Goal: Transaction & Acquisition: Purchase product/service

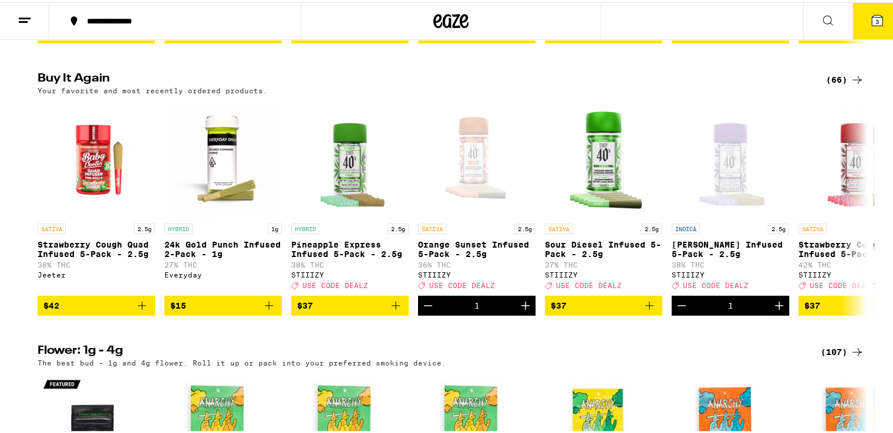
scroll to position [1162, 0]
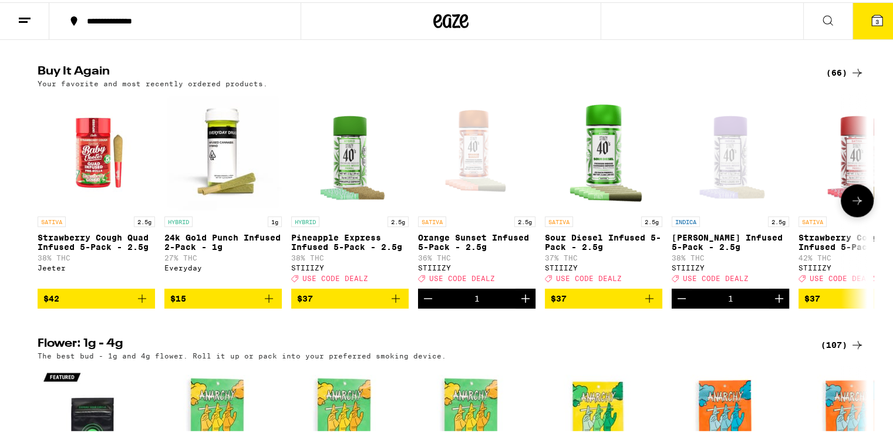
click at [424, 296] on icon "Decrement" at bounding box center [428, 296] width 8 height 0
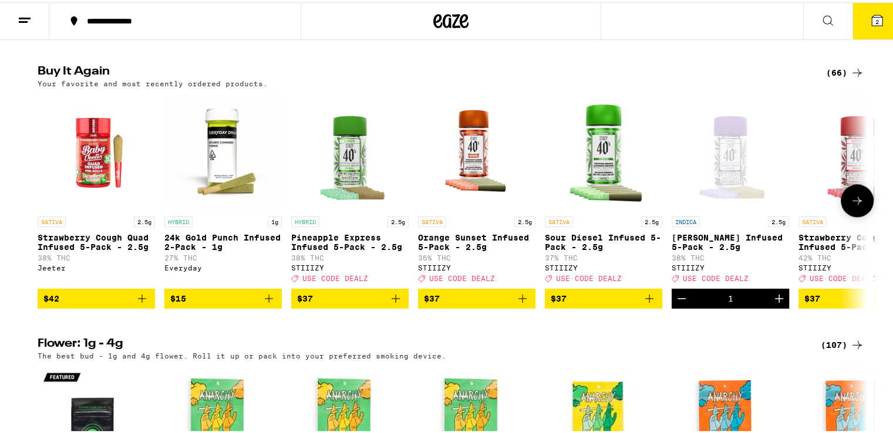
click at [642, 304] on icon "Add to bag" at bounding box center [649, 296] width 14 height 14
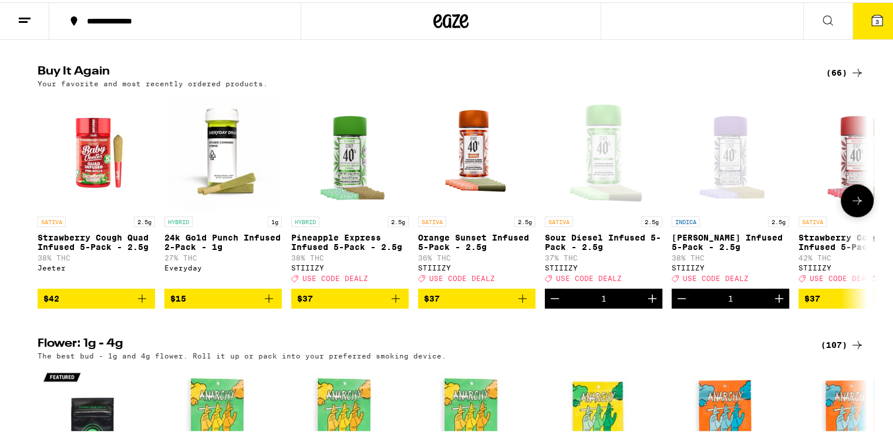
click at [679, 304] on icon "Decrement" at bounding box center [682, 296] width 14 height 14
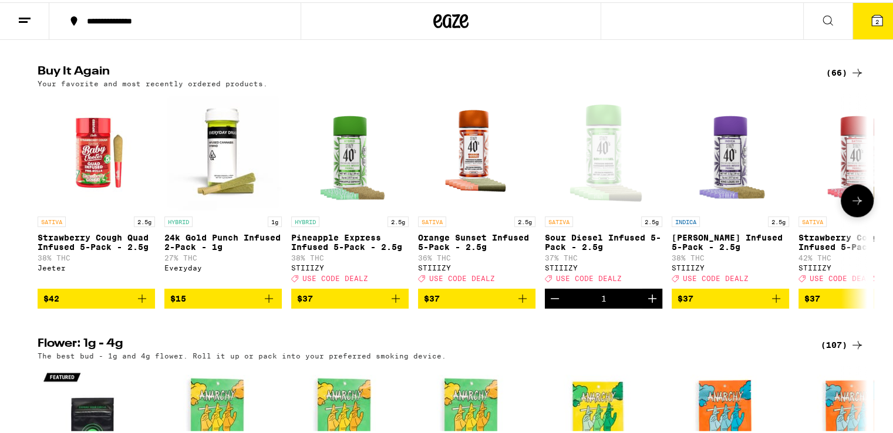
click at [393, 304] on icon "Add to bag" at bounding box center [396, 296] width 14 height 14
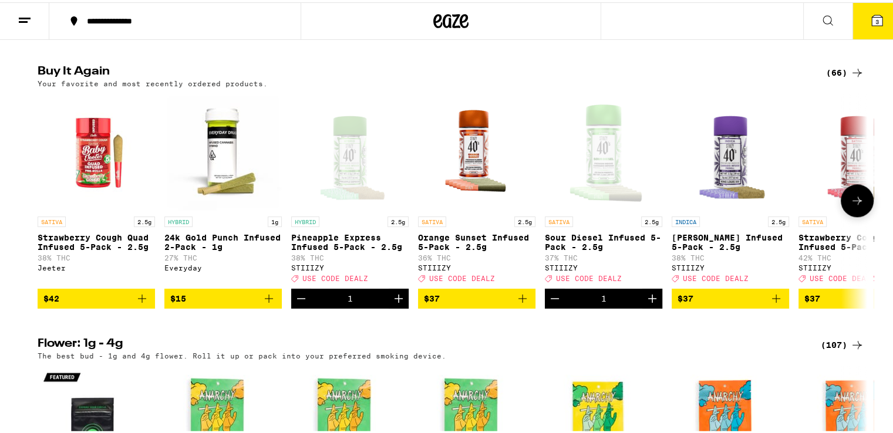
click at [850, 205] on icon at bounding box center [857, 198] width 14 height 14
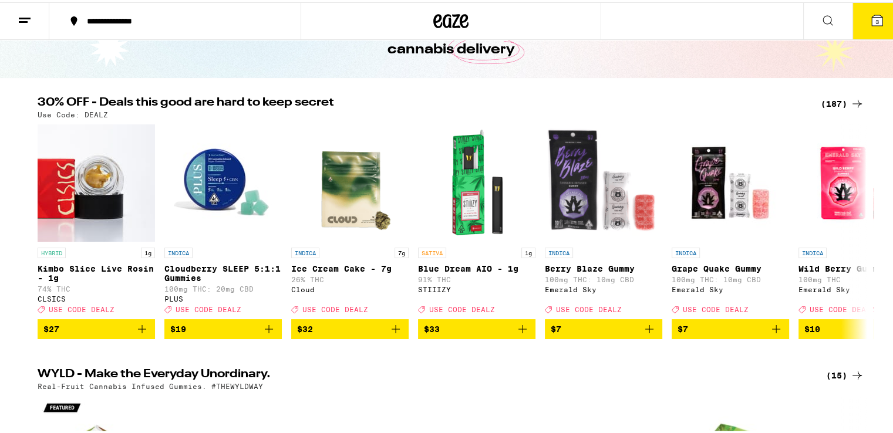
scroll to position [69, 0]
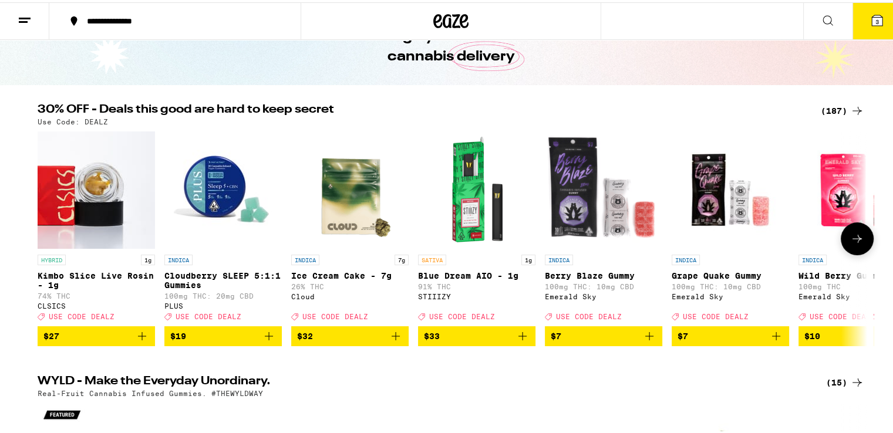
click at [857, 238] on icon at bounding box center [857, 237] width 14 height 14
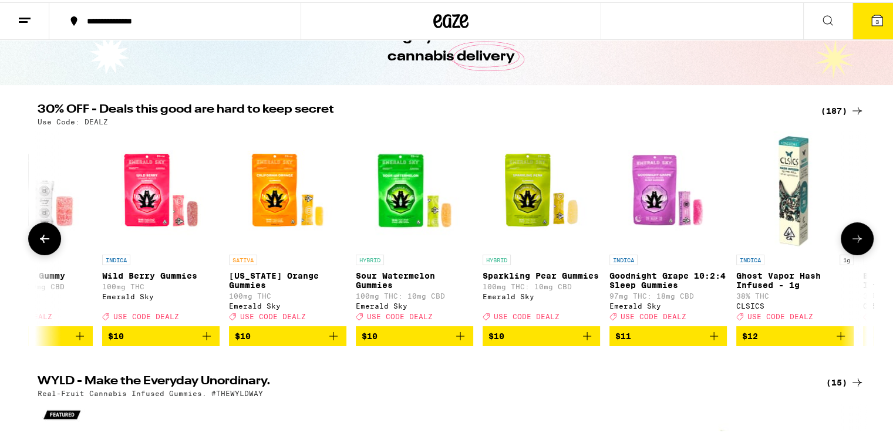
click at [857, 238] on icon at bounding box center [857, 237] width 14 height 14
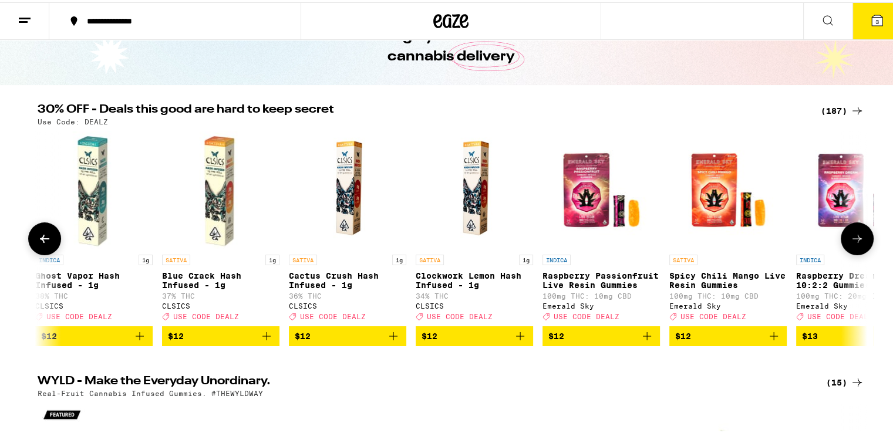
click at [857, 238] on icon at bounding box center [857, 237] width 14 height 14
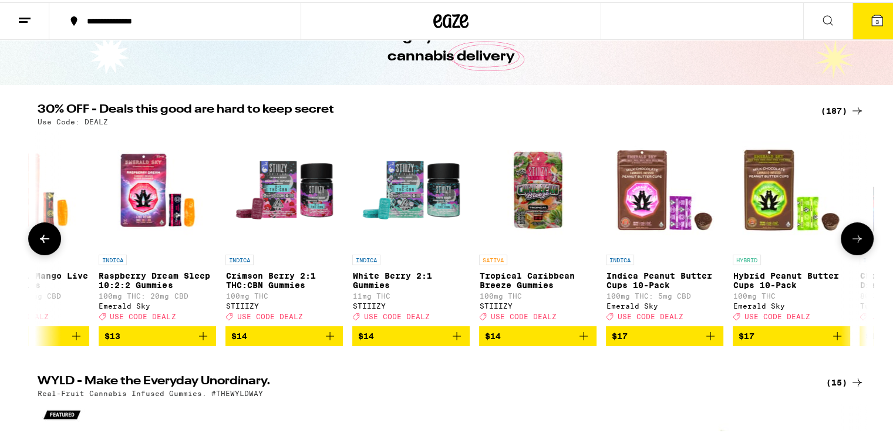
click at [857, 238] on icon at bounding box center [857, 237] width 14 height 14
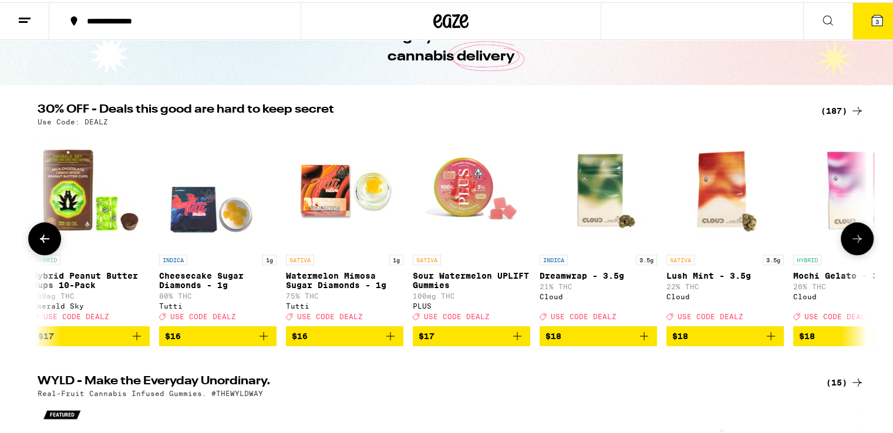
click at [857, 238] on icon at bounding box center [857, 237] width 14 height 14
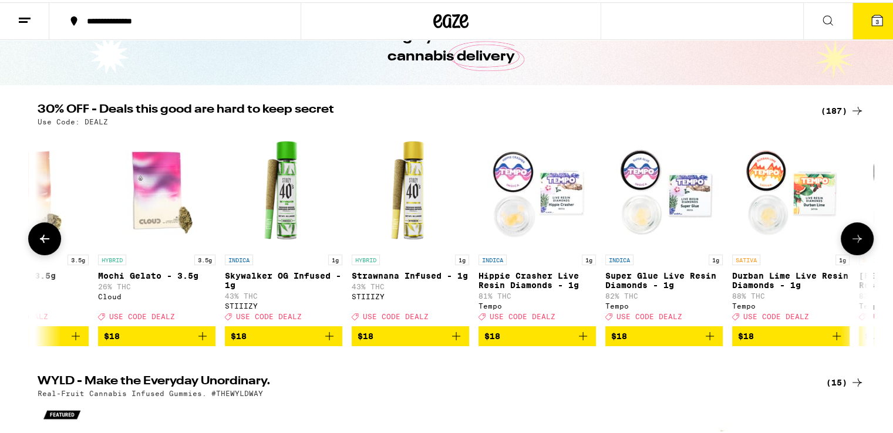
scroll to position [0, 3494]
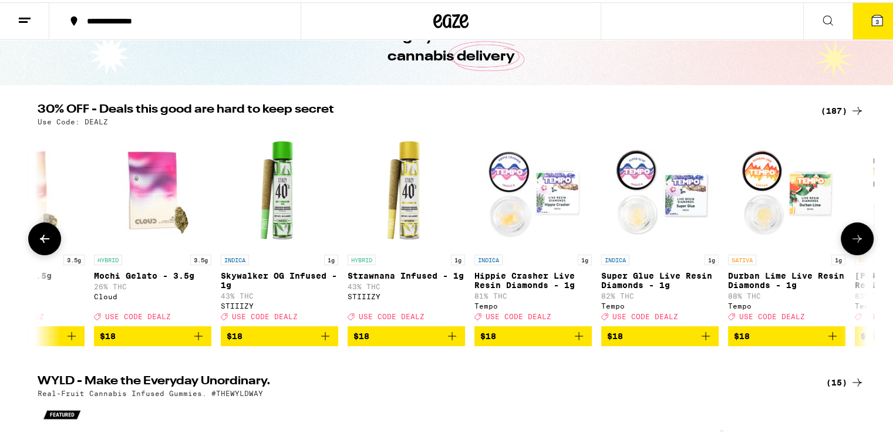
click at [857, 238] on icon at bounding box center [857, 237] width 14 height 14
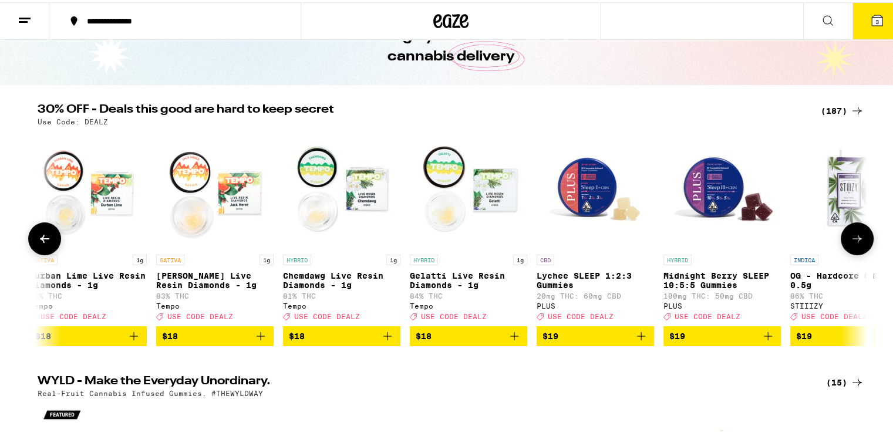
click at [857, 238] on icon at bounding box center [857, 237] width 14 height 14
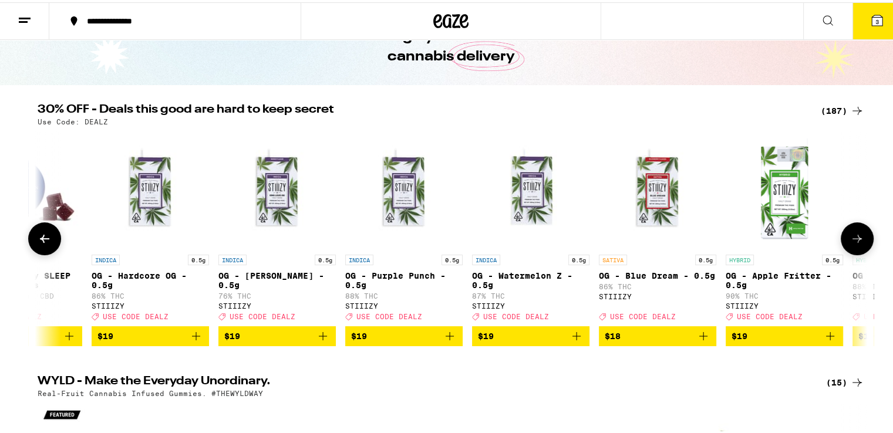
click at [857, 238] on icon at bounding box center [857, 237] width 14 height 14
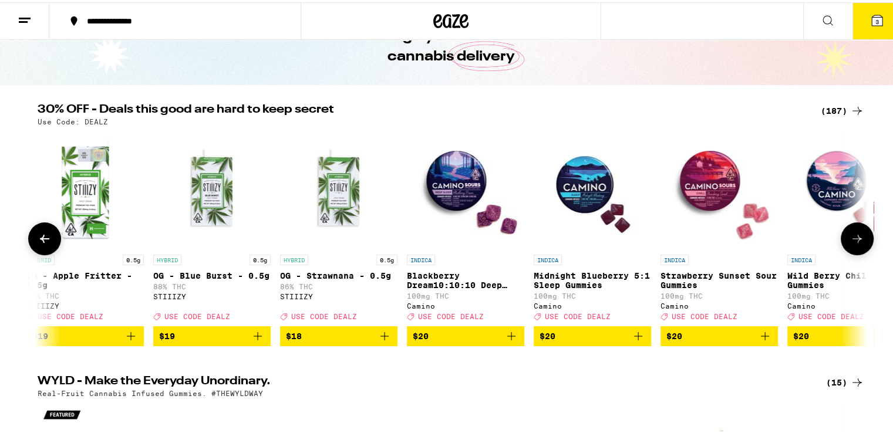
click at [857, 238] on icon at bounding box center [857, 237] width 14 height 14
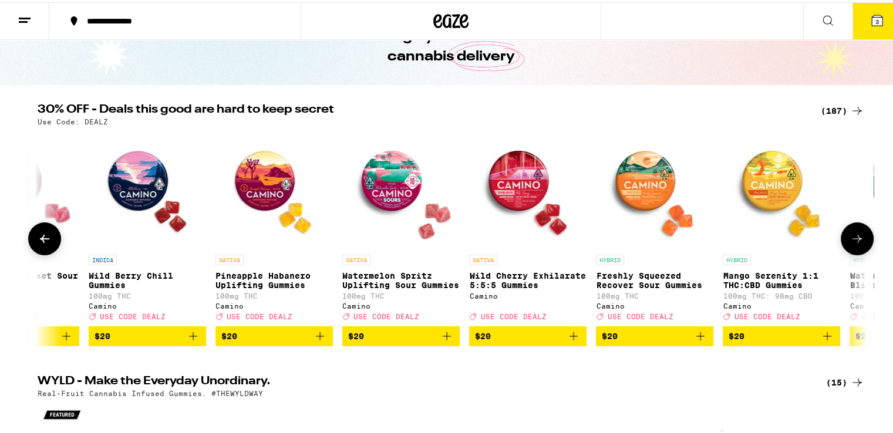
click at [857, 238] on icon at bounding box center [857, 237] width 14 height 14
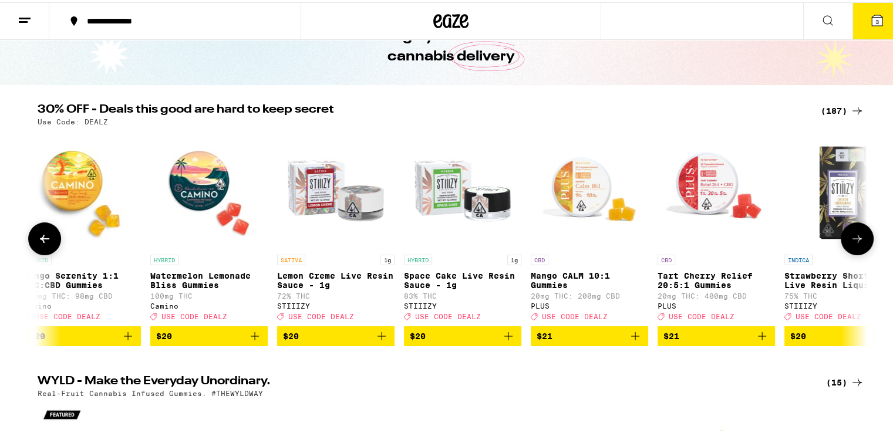
click at [857, 238] on icon at bounding box center [857, 237] width 14 height 14
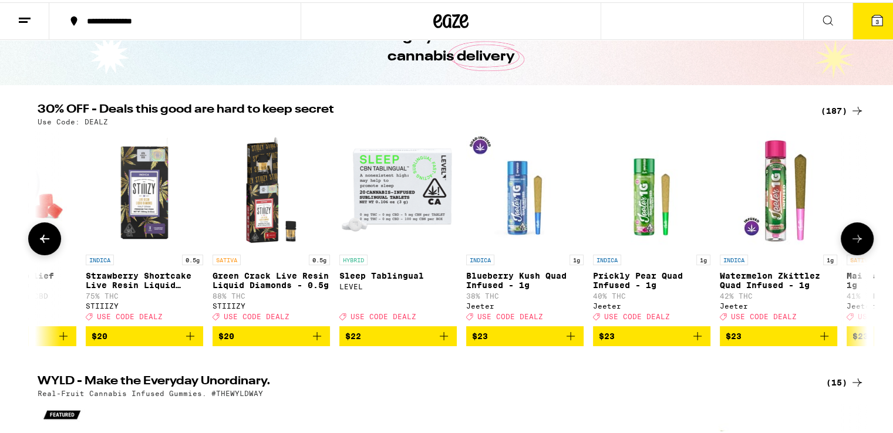
click at [857, 238] on icon at bounding box center [857, 237] width 14 height 14
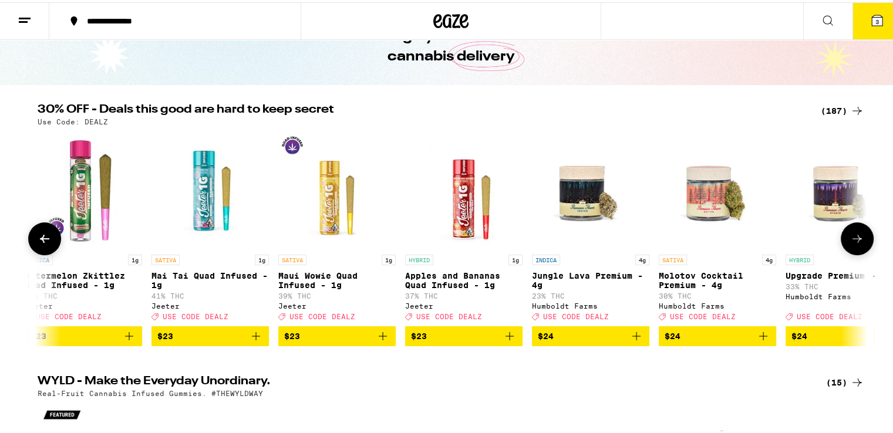
scroll to position [0, 8385]
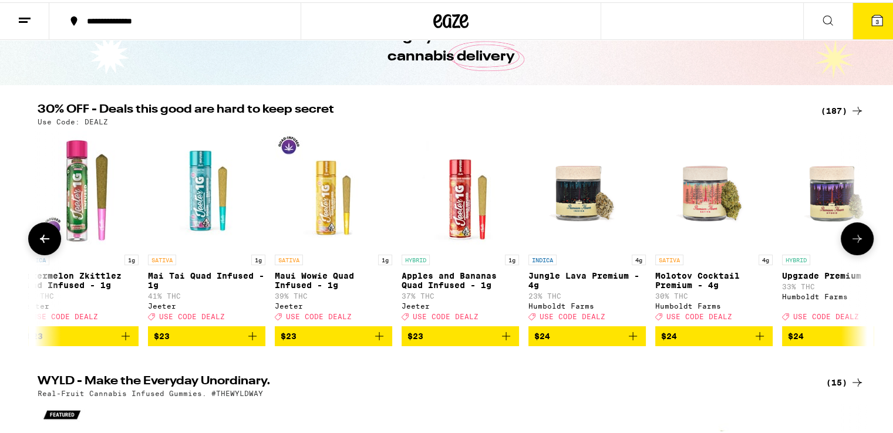
click at [857, 238] on icon at bounding box center [857, 237] width 14 height 14
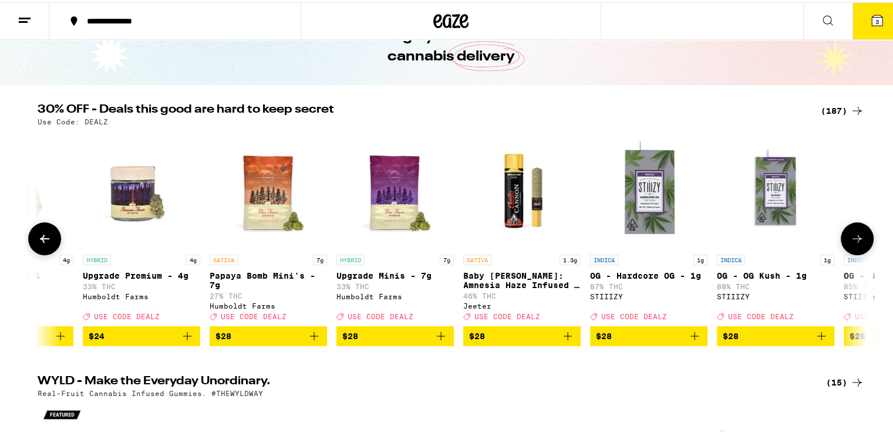
click at [857, 238] on icon at bounding box center [857, 237] width 14 height 14
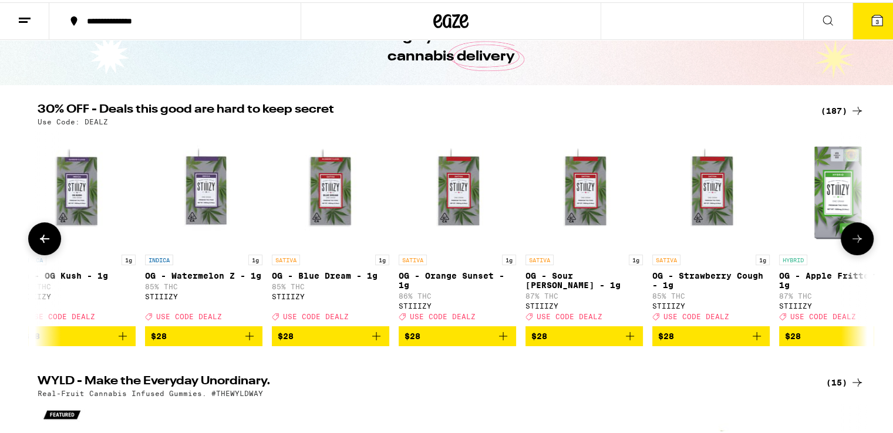
click at [857, 238] on icon at bounding box center [857, 237] width 14 height 14
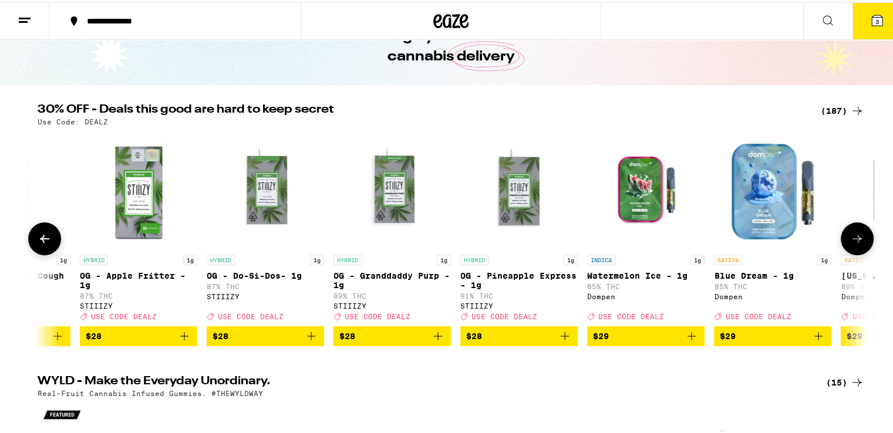
click at [857, 238] on icon at bounding box center [857, 237] width 14 height 14
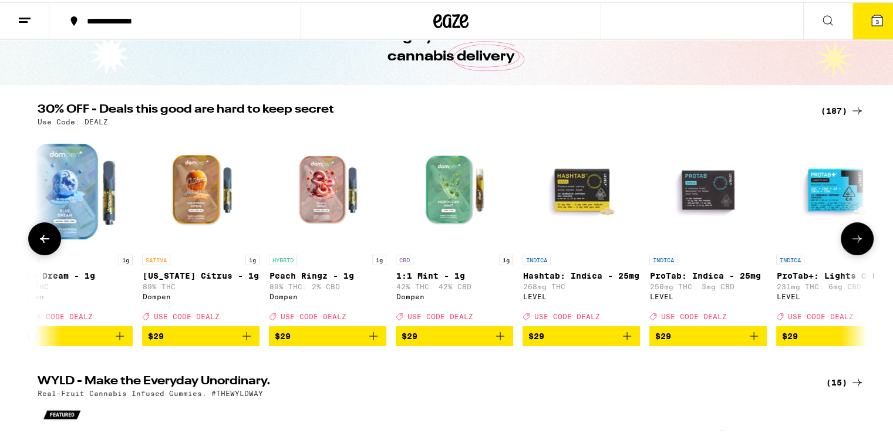
click at [857, 238] on icon at bounding box center [857, 237] width 14 height 14
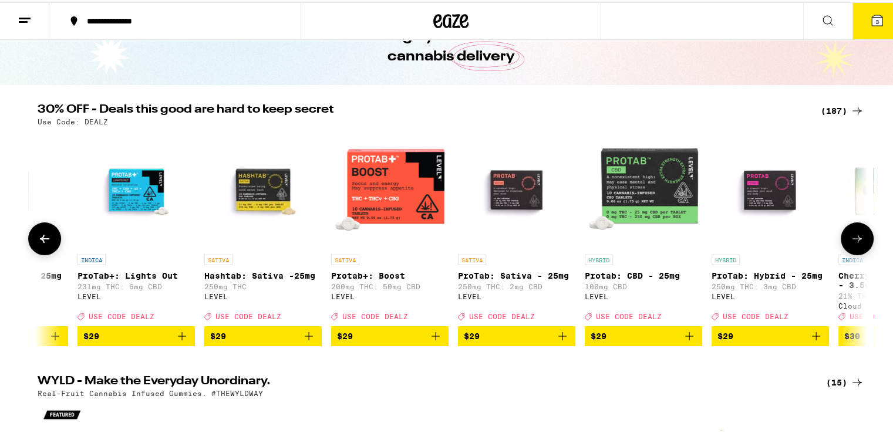
click at [857, 238] on icon at bounding box center [857, 237] width 14 height 14
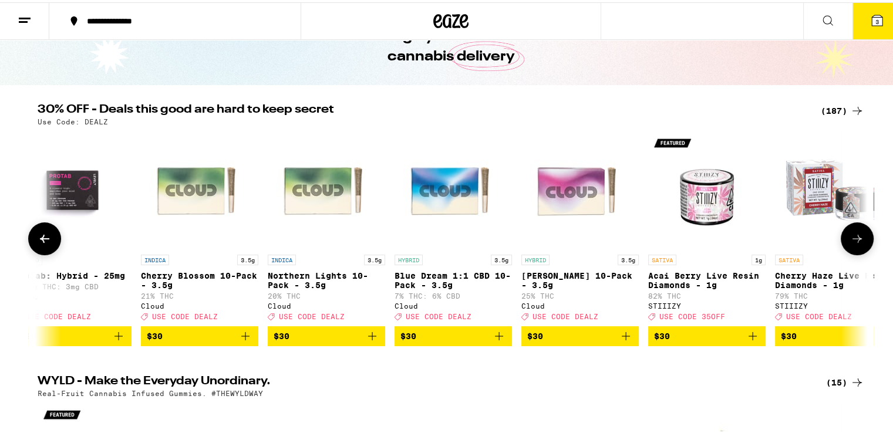
click at [857, 238] on icon at bounding box center [857, 237] width 14 height 14
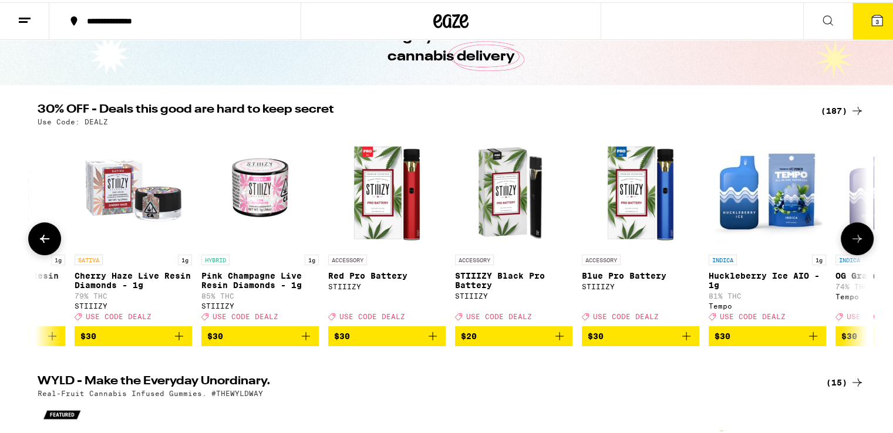
click at [857, 238] on icon at bounding box center [857, 237] width 14 height 14
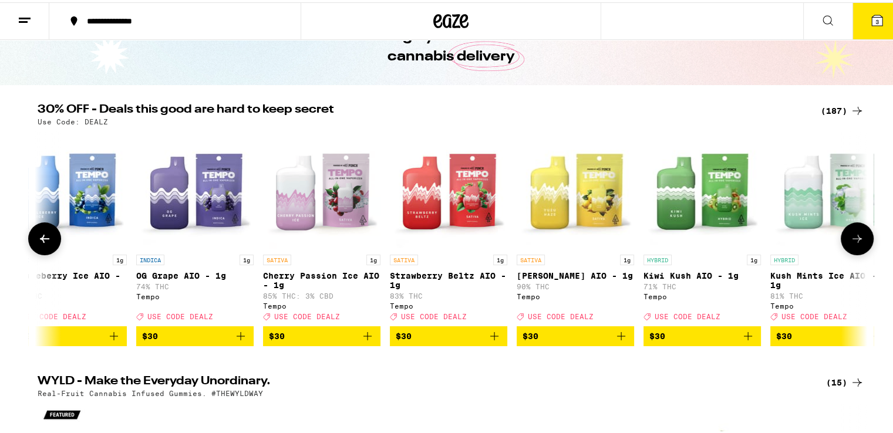
click at [857, 238] on icon at bounding box center [857, 237] width 14 height 14
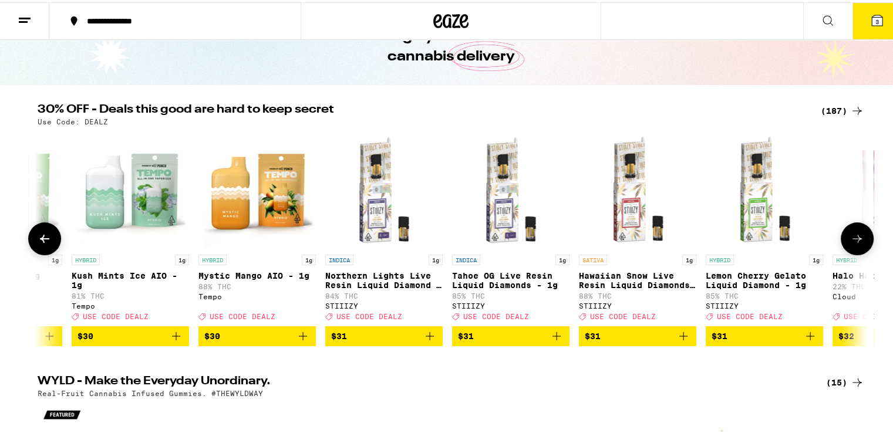
click at [857, 238] on icon at bounding box center [857, 237] width 14 height 14
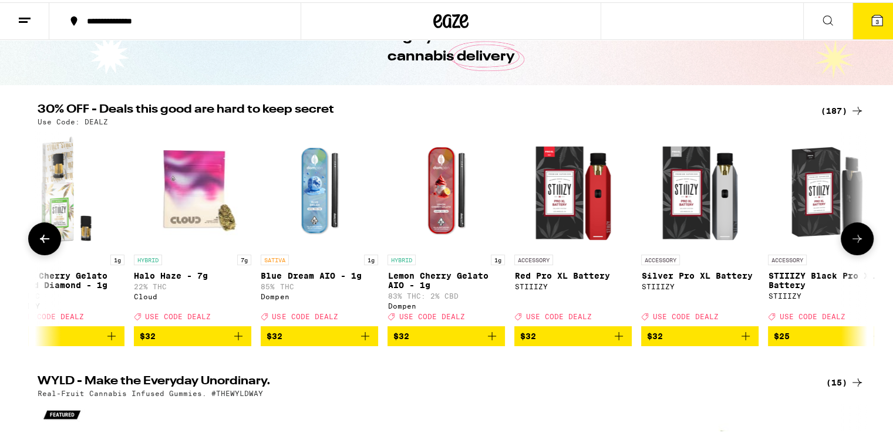
click at [857, 238] on icon at bounding box center [857, 237] width 14 height 14
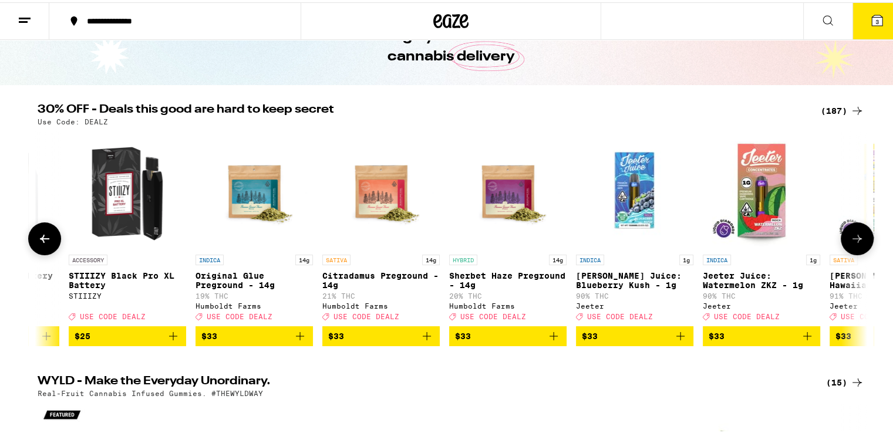
click at [857, 238] on icon at bounding box center [857, 237] width 14 height 14
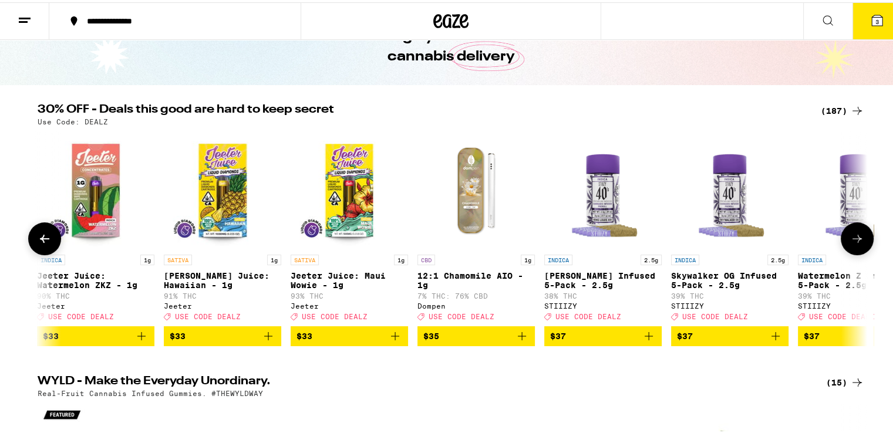
scroll to position [0, 16772]
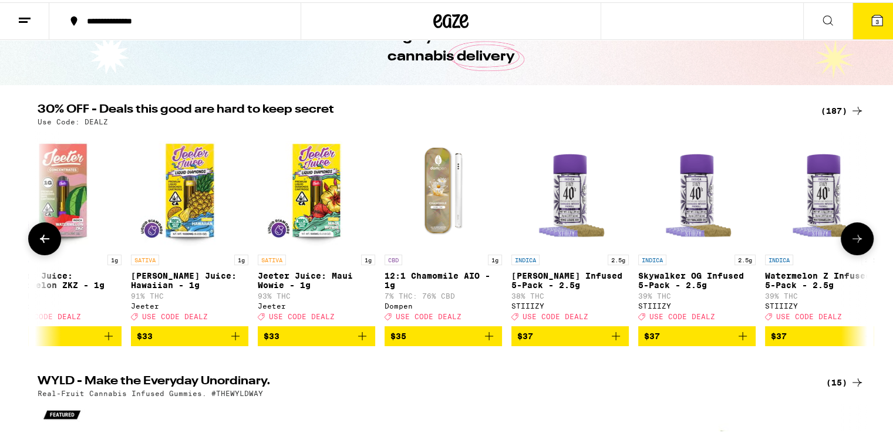
click at [857, 238] on icon at bounding box center [857, 237] width 14 height 14
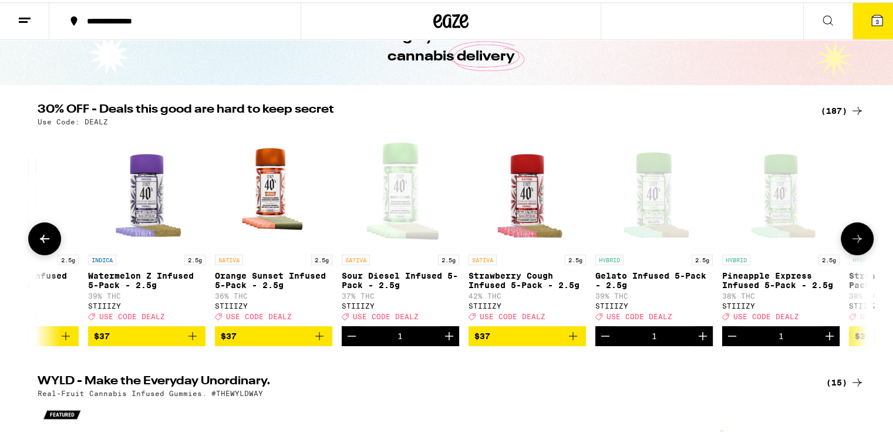
scroll to position [0, 17471]
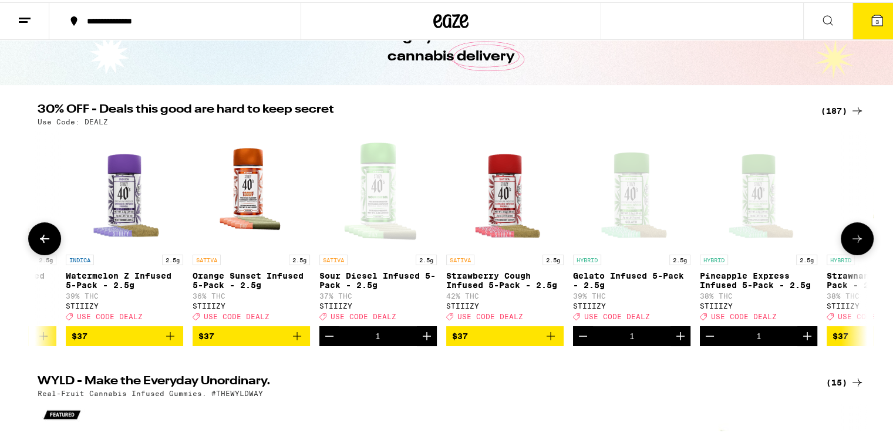
click at [857, 238] on icon at bounding box center [857, 237] width 14 height 14
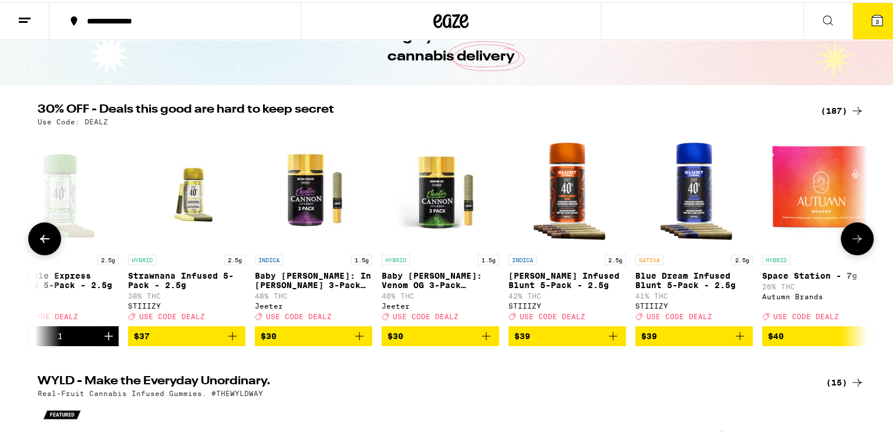
click at [857, 238] on icon at bounding box center [857, 237] width 14 height 14
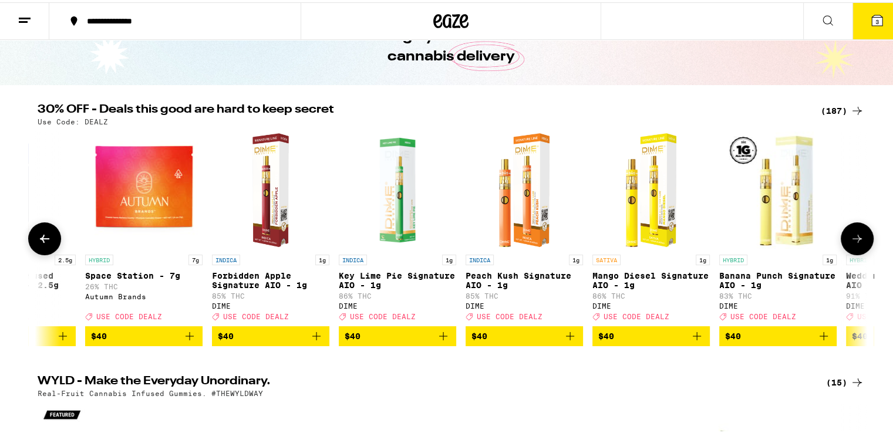
scroll to position [0, 18868]
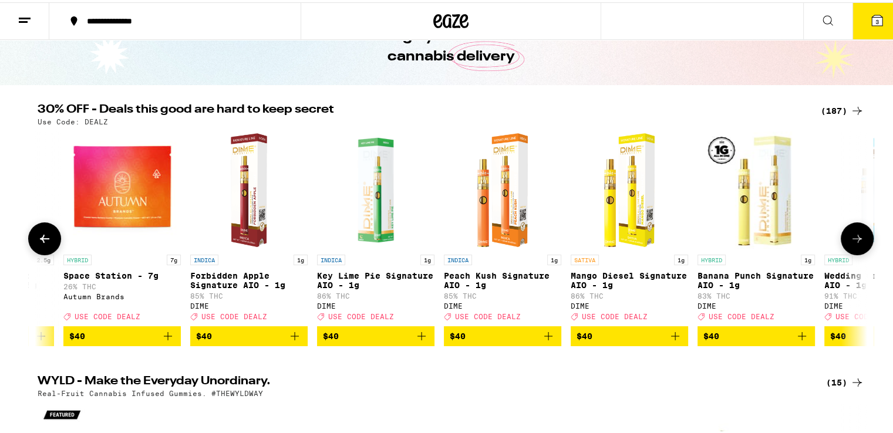
click at [857, 238] on icon at bounding box center [857, 237] width 14 height 14
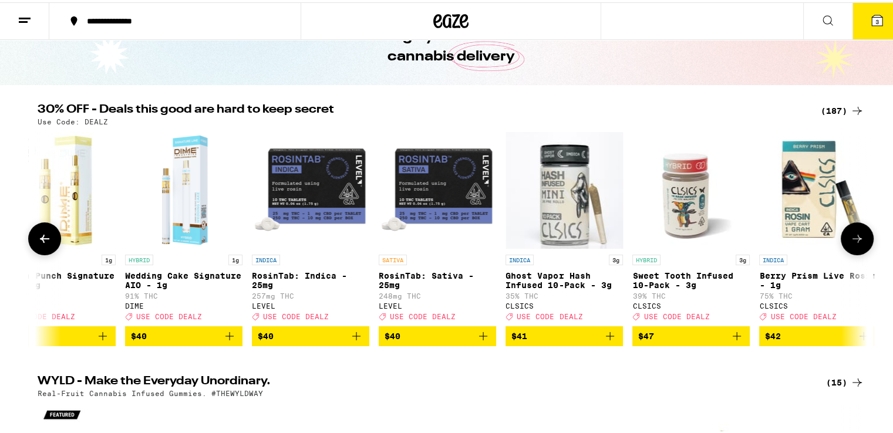
click at [857, 238] on icon at bounding box center [857, 237] width 14 height 14
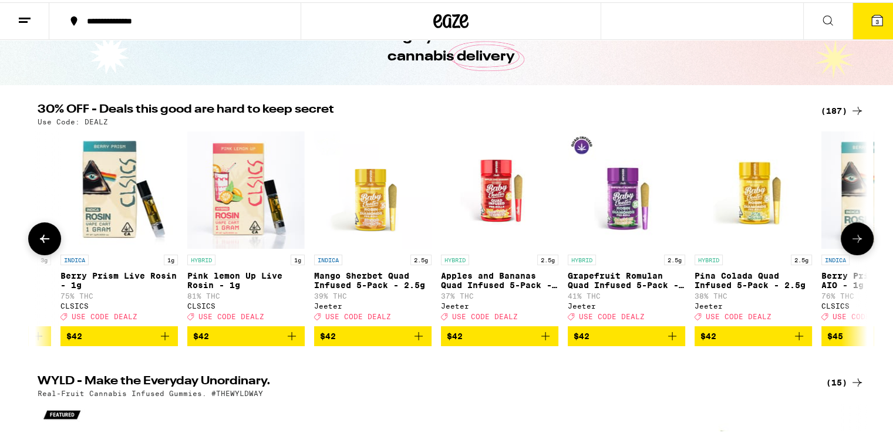
click at [857, 238] on icon at bounding box center [857, 237] width 14 height 14
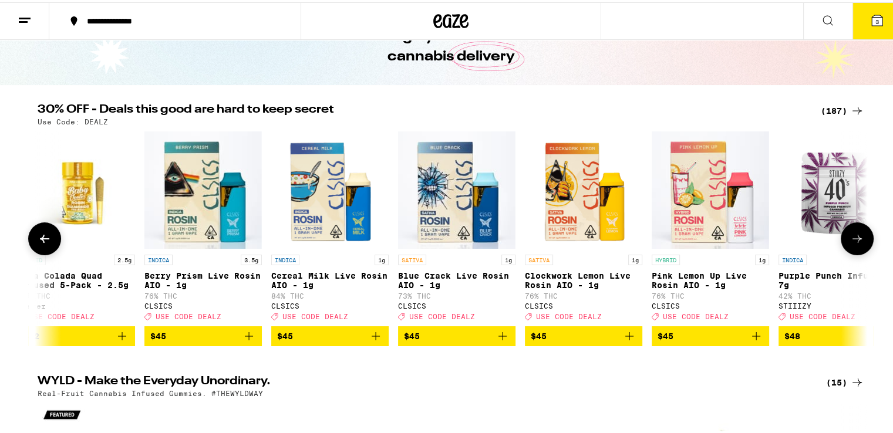
scroll to position [0, 20965]
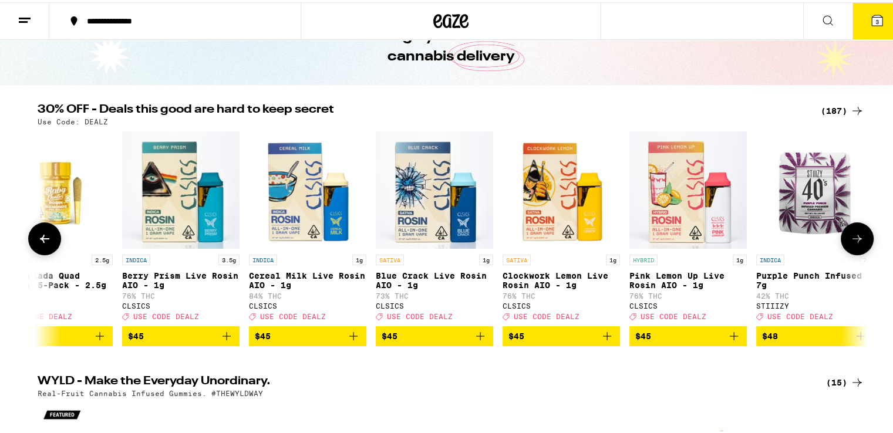
click at [49, 242] on button at bounding box center [44, 236] width 33 height 33
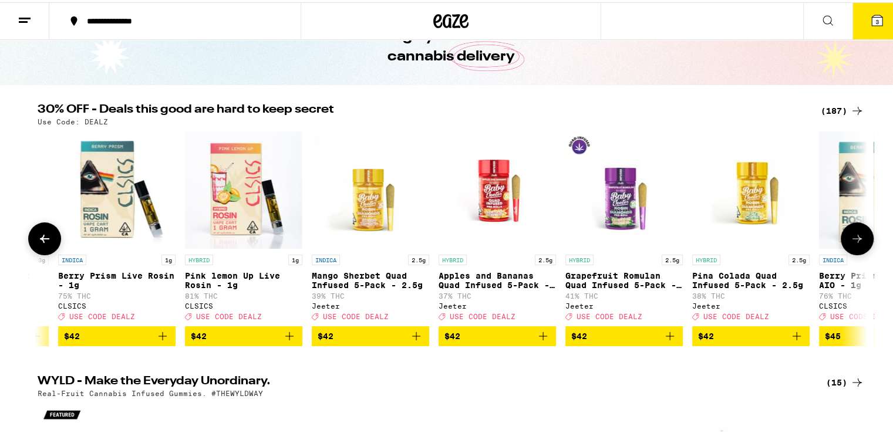
scroll to position [0, 20266]
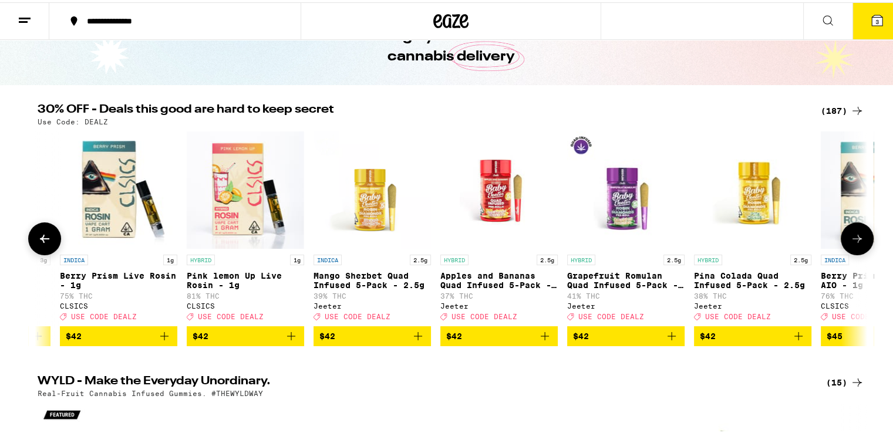
click at [418, 340] on icon "Add to bag" at bounding box center [418, 334] width 14 height 14
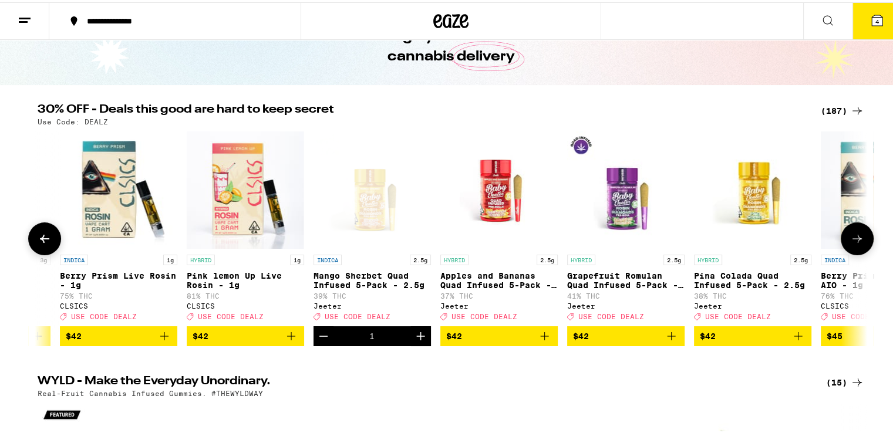
click at [851, 243] on icon at bounding box center [857, 237] width 14 height 14
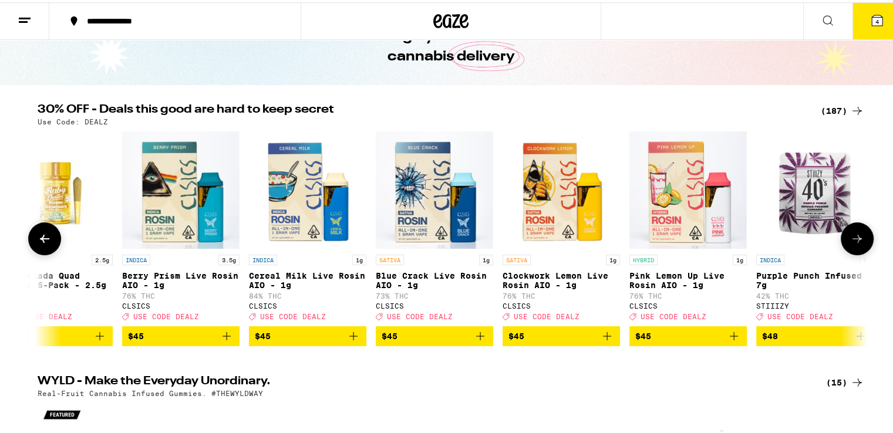
click at [851, 243] on icon at bounding box center [857, 237] width 14 height 14
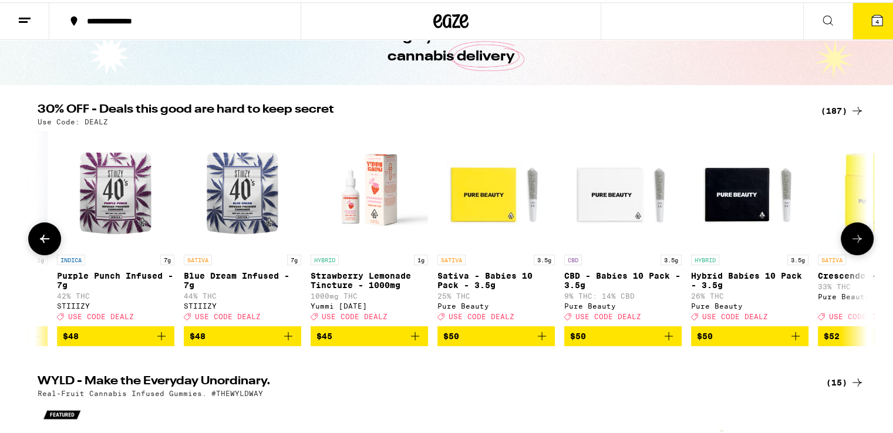
click at [851, 243] on icon at bounding box center [857, 237] width 14 height 14
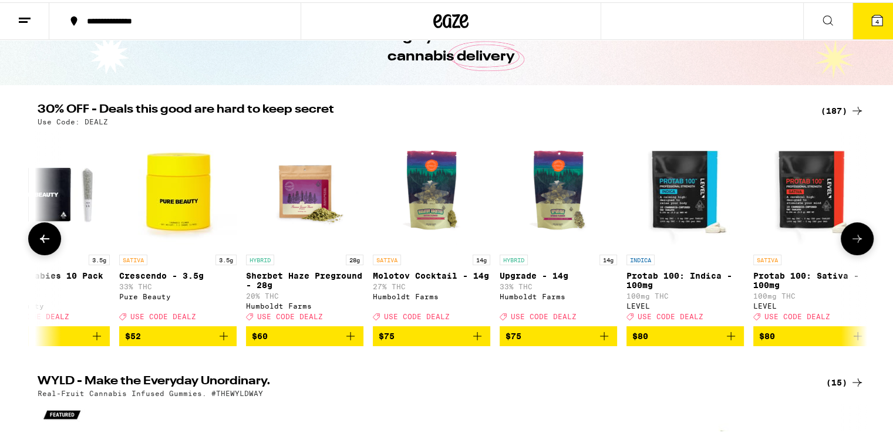
click at [851, 243] on icon at bounding box center [857, 237] width 14 height 14
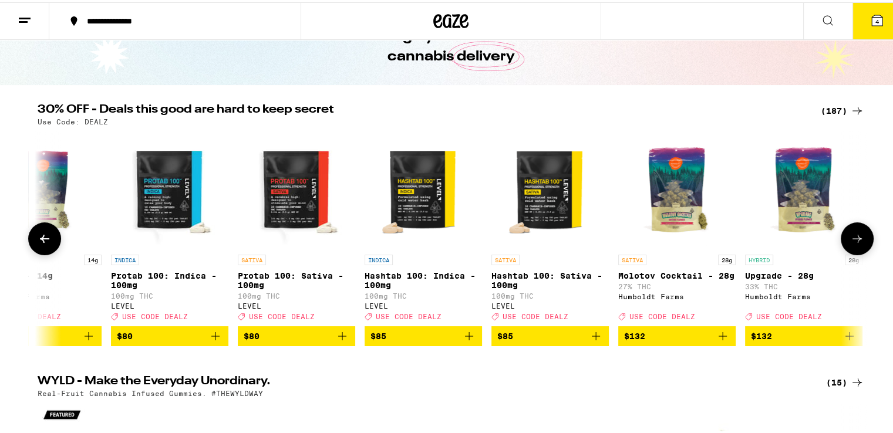
scroll to position [0, 22886]
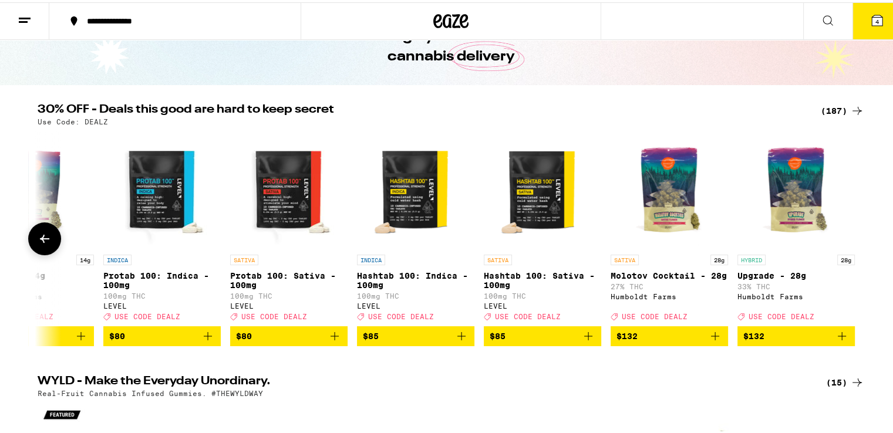
click at [851, 243] on div at bounding box center [857, 236] width 33 height 33
